Goal: Task Accomplishment & Management: Use online tool/utility

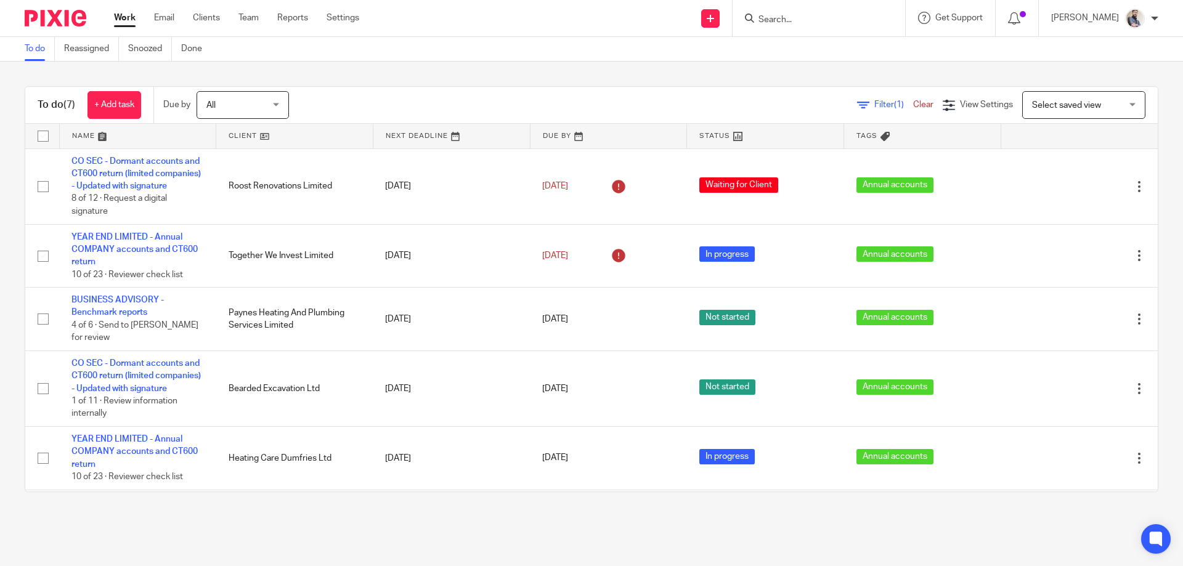
scroll to position [80, 0]
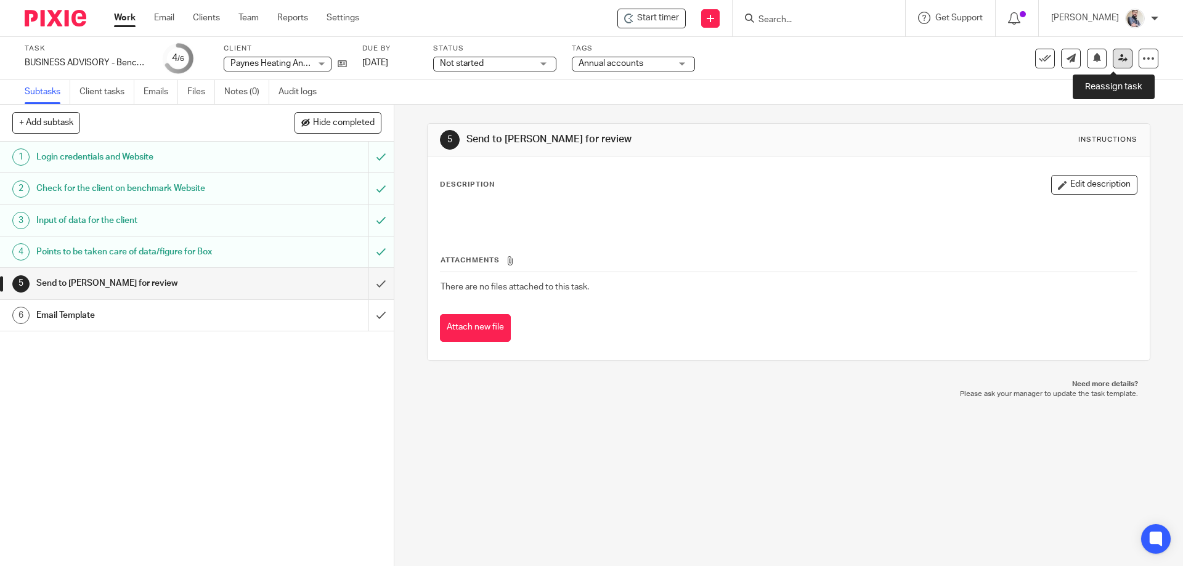
click at [1119, 55] on icon at bounding box center [1123, 58] width 9 height 9
